Goal: Task Accomplishment & Management: Manage account settings

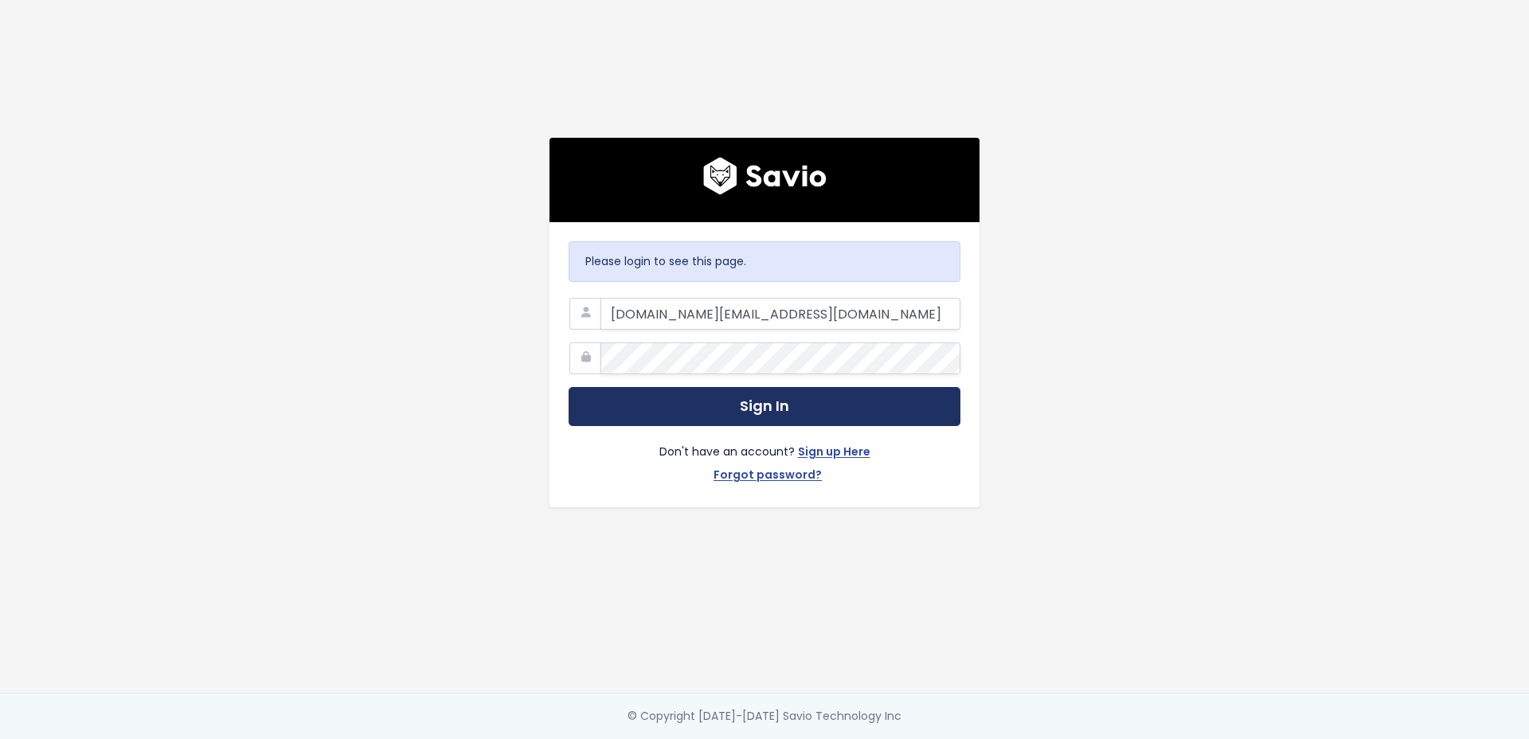
click at [719, 404] on button "Sign In" at bounding box center [765, 406] width 392 height 39
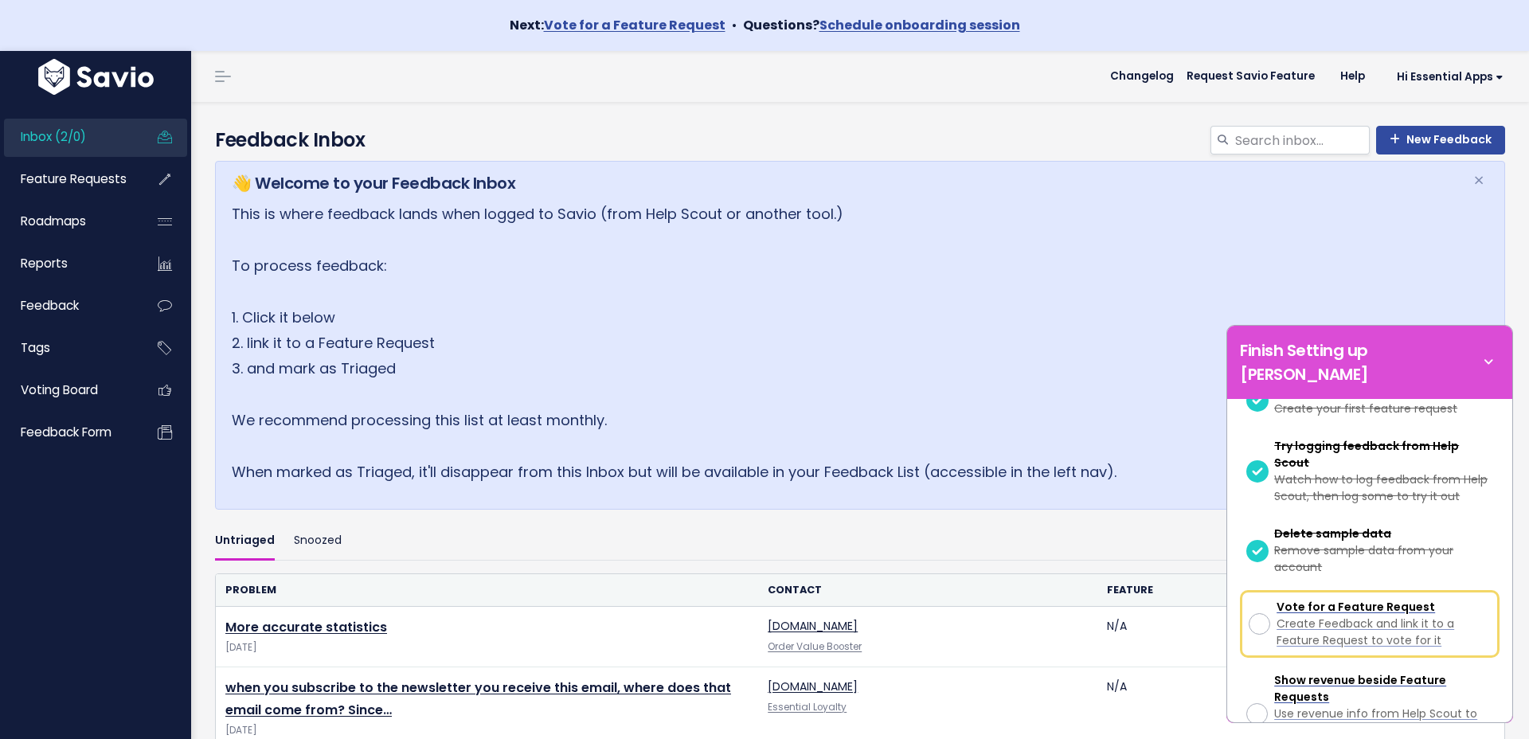
scroll to position [250, 0]
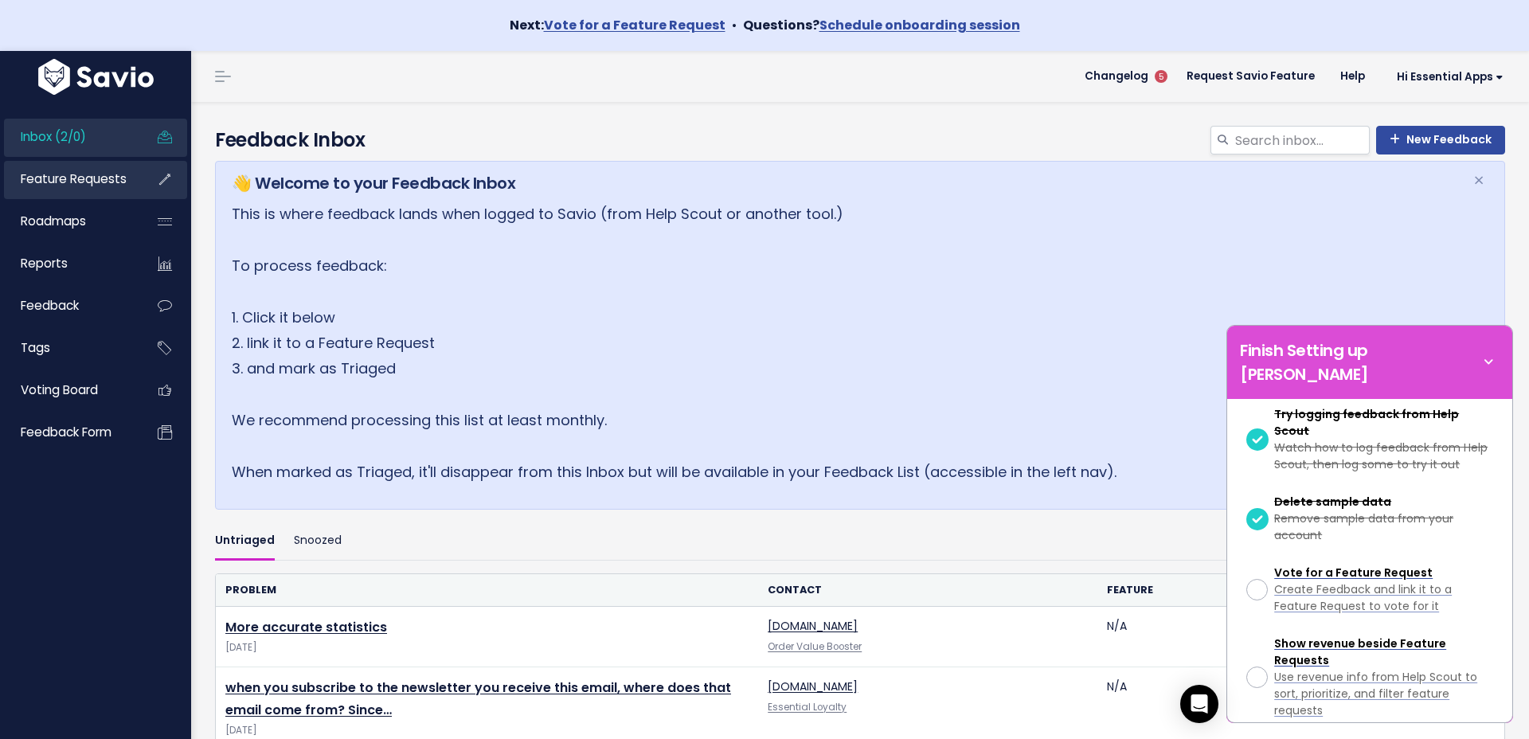
click at [69, 175] on span "Feature Requests" at bounding box center [74, 178] width 106 height 17
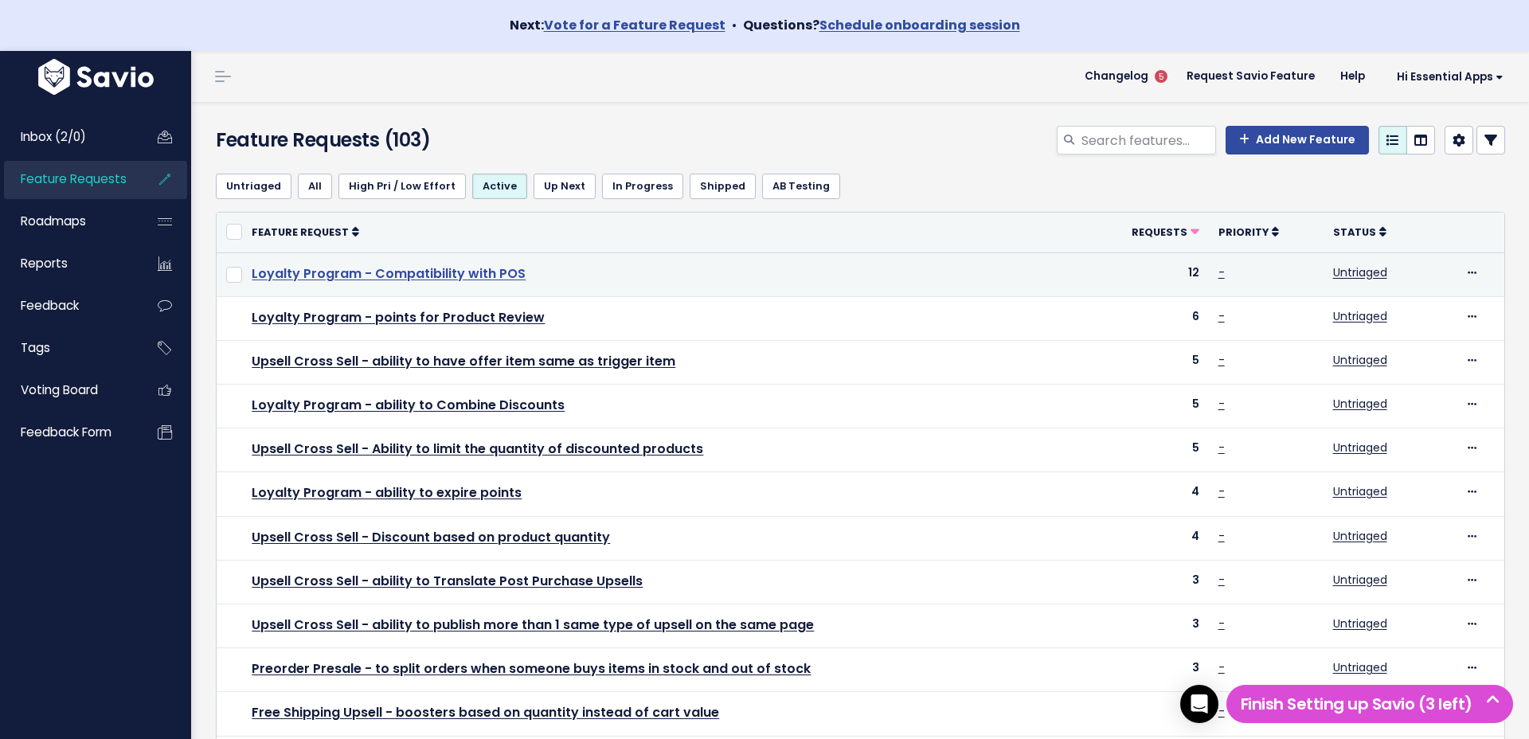
click at [417, 275] on link "Loyalty Program - Compatibility with POS" at bounding box center [389, 273] width 274 height 18
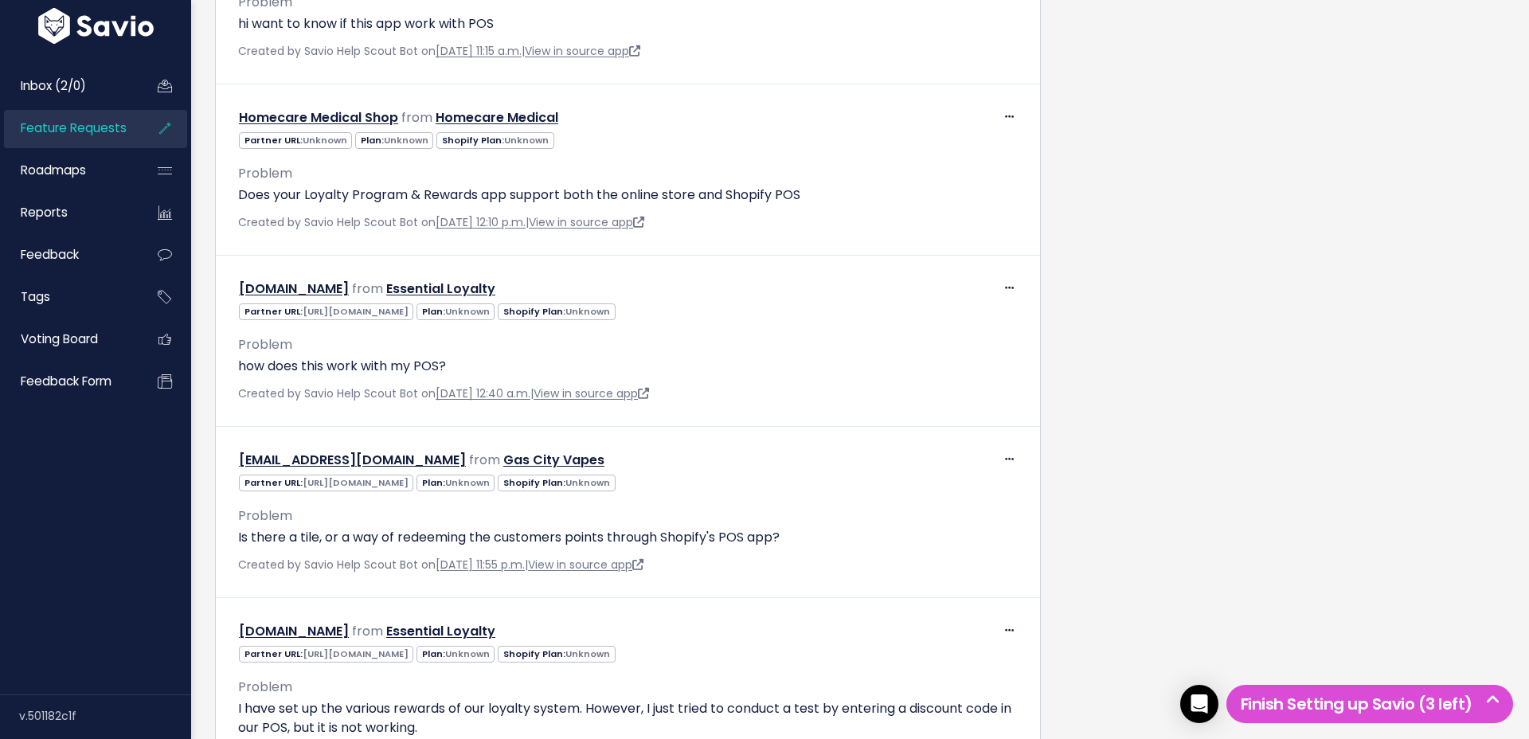
scroll to position [2453, 0]
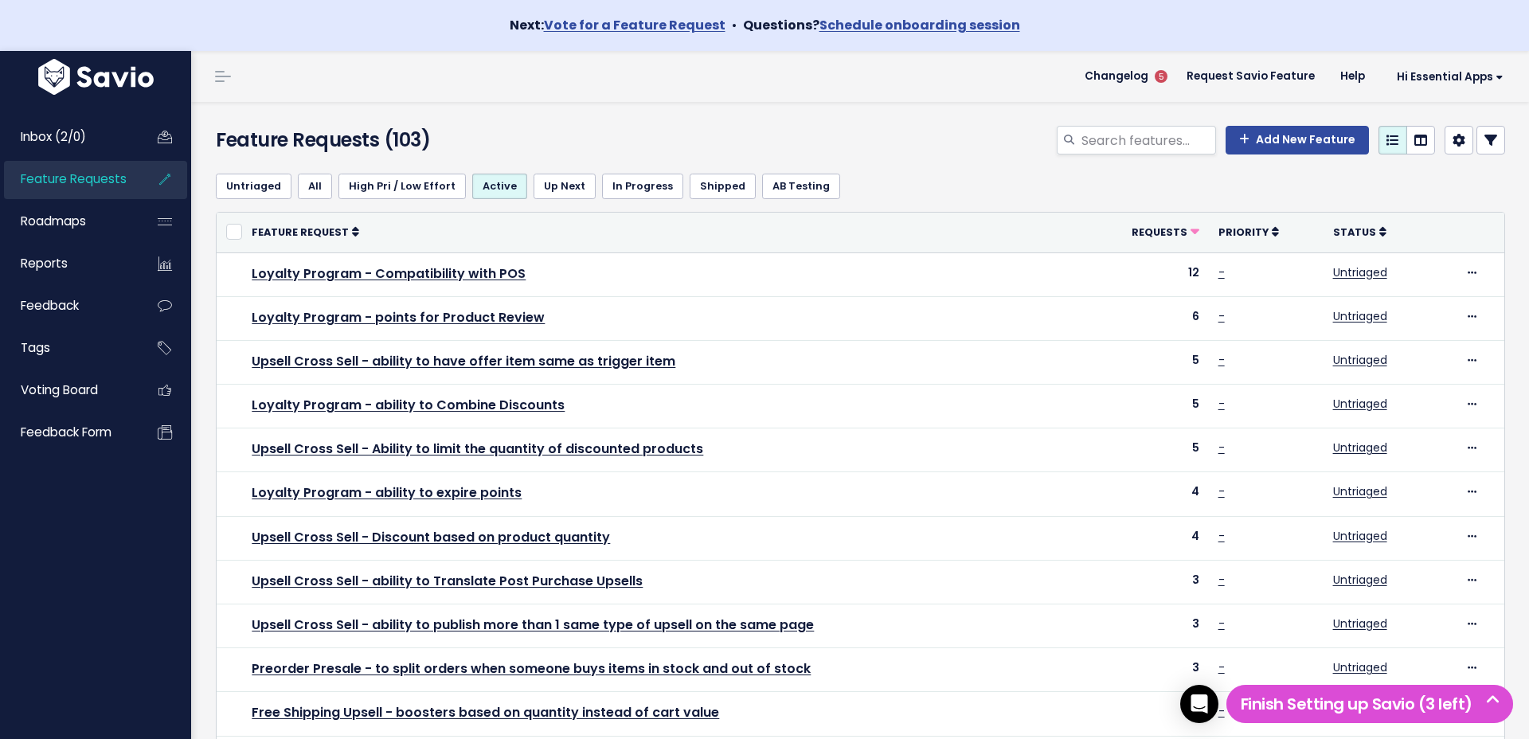
click at [528, 224] on th "Feature Request" at bounding box center [662, 233] width 841 height 40
click at [829, 135] on div "Add New Feature" at bounding box center [1080, 143] width 876 height 35
click at [37, 178] on span "Feature Requests" at bounding box center [74, 178] width 106 height 17
click at [1413, 701] on h5 "Finish Setting up Savio (3 left)" at bounding box center [1369, 704] width 272 height 24
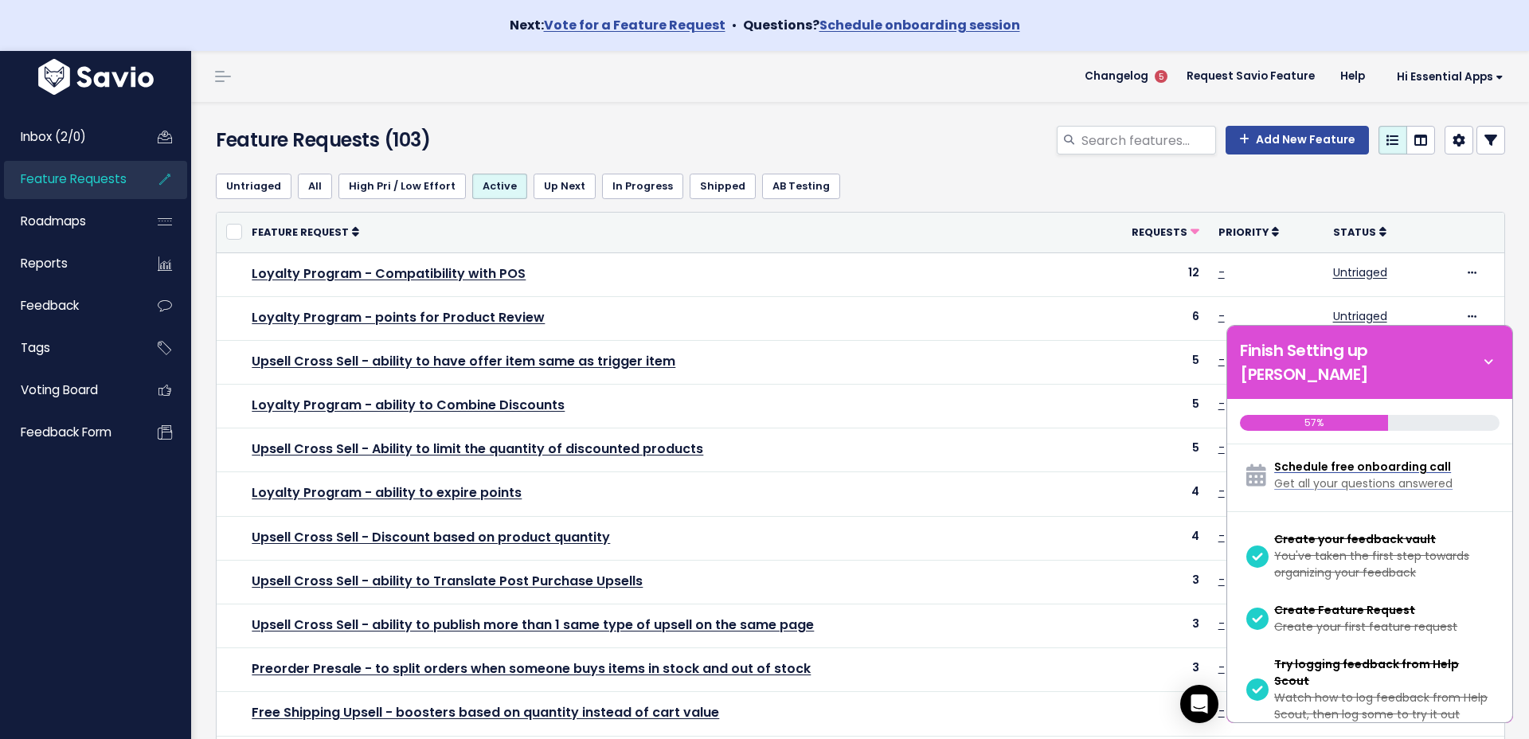
scroll to position [443, 0]
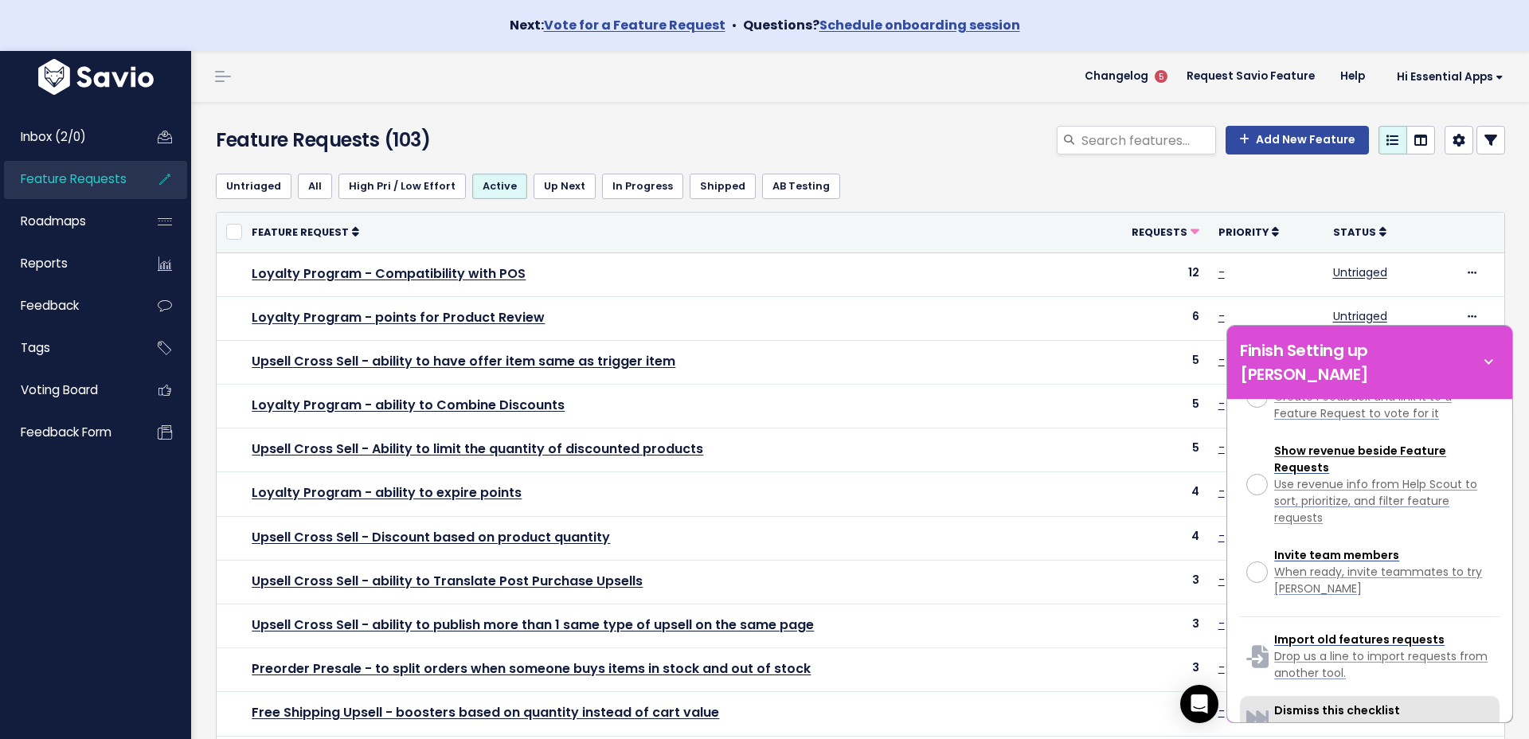
click at [1348, 719] on span "Get rid of this checklist... forever!" at bounding box center [1365, 727] width 182 height 16
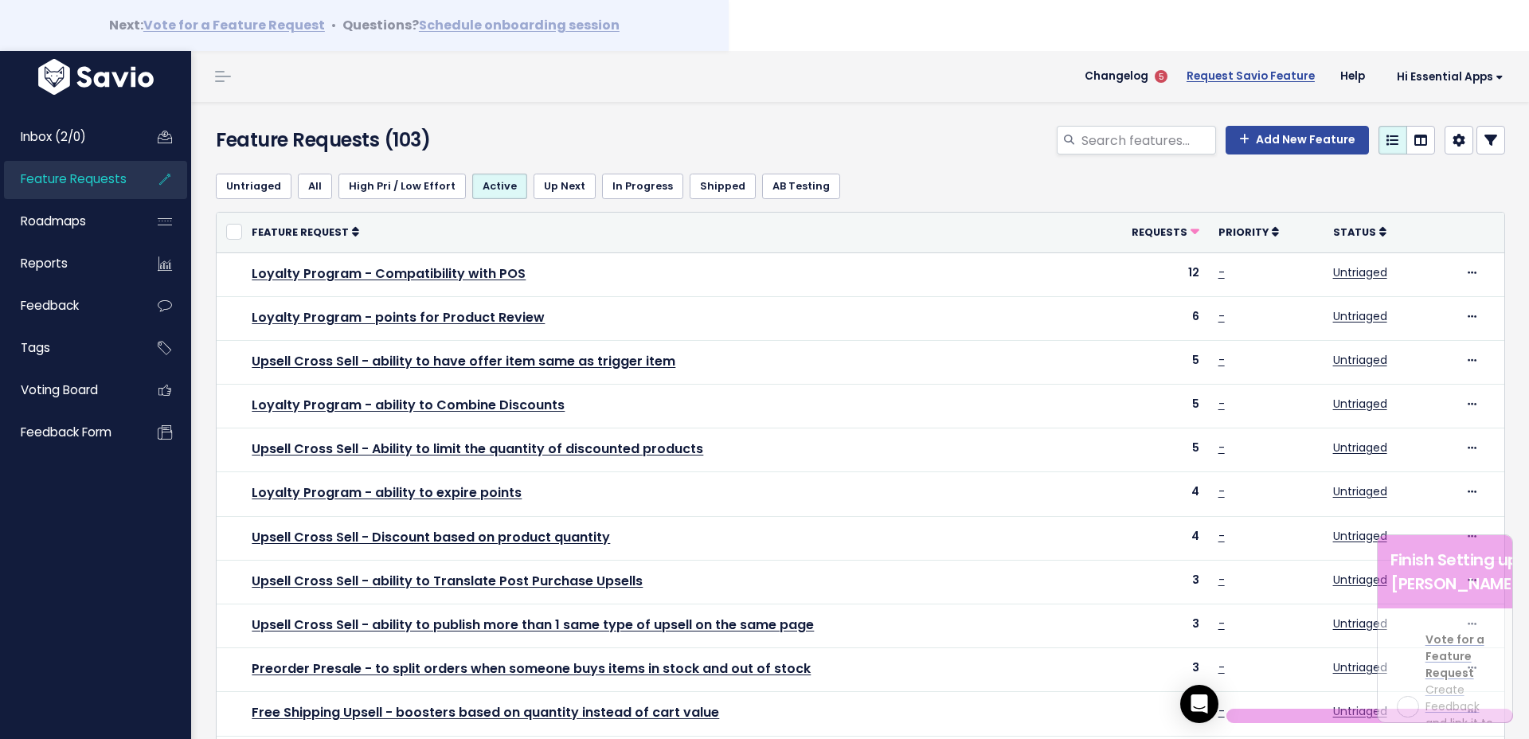
scroll to position [1295, 0]
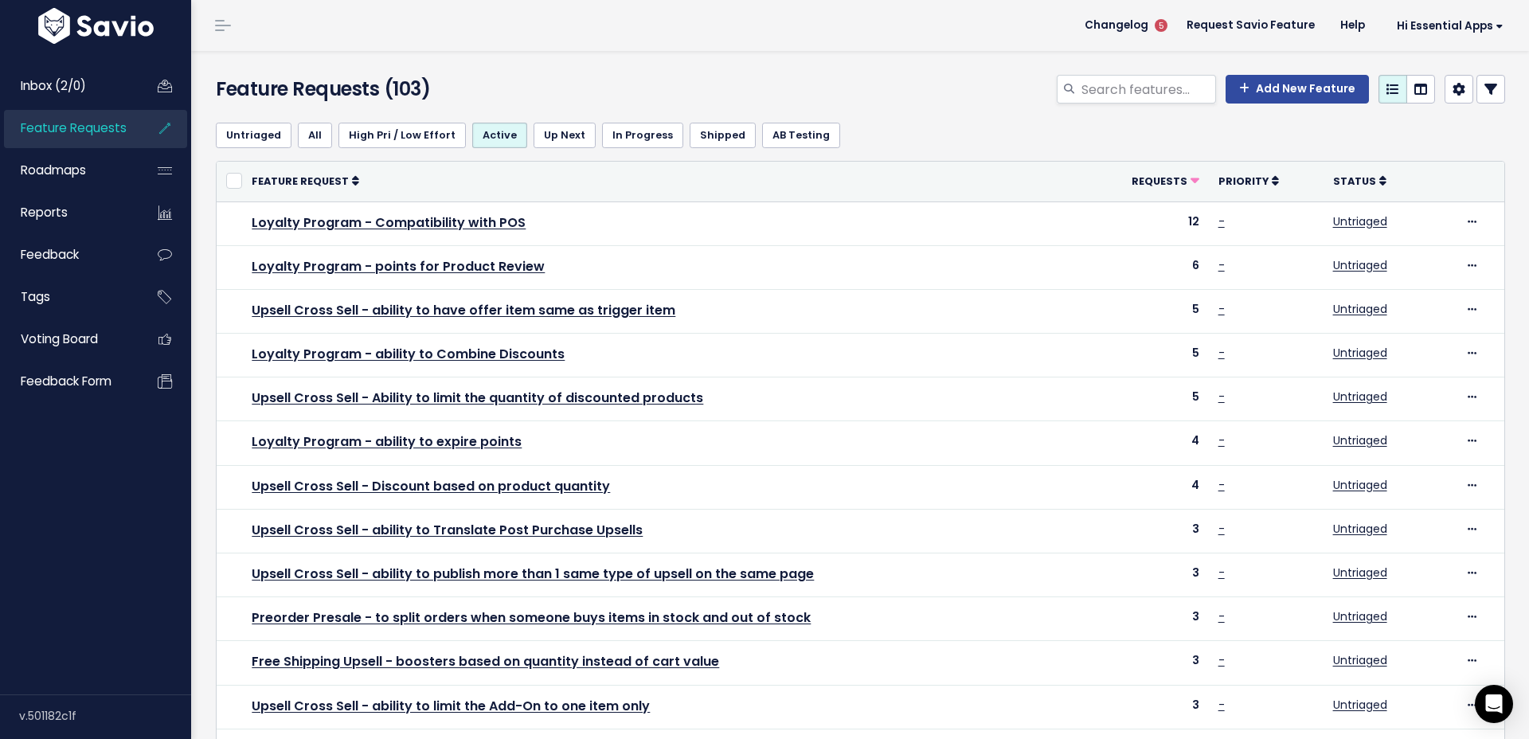
click at [948, 95] on div "Add New Feature" at bounding box center [1080, 92] width 876 height 35
